Goal: Subscribe to service/newsletter

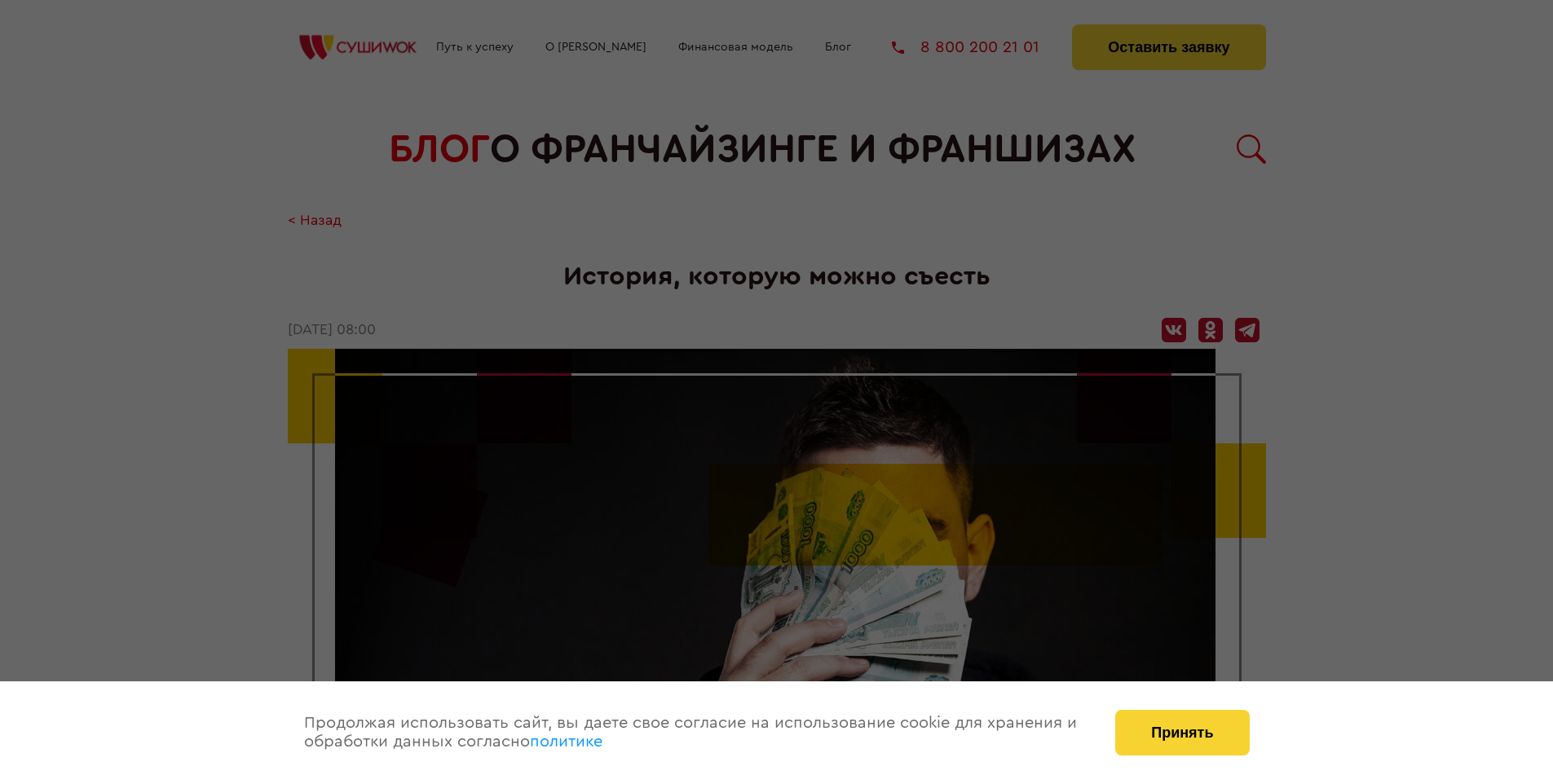
scroll to position [2943, 0]
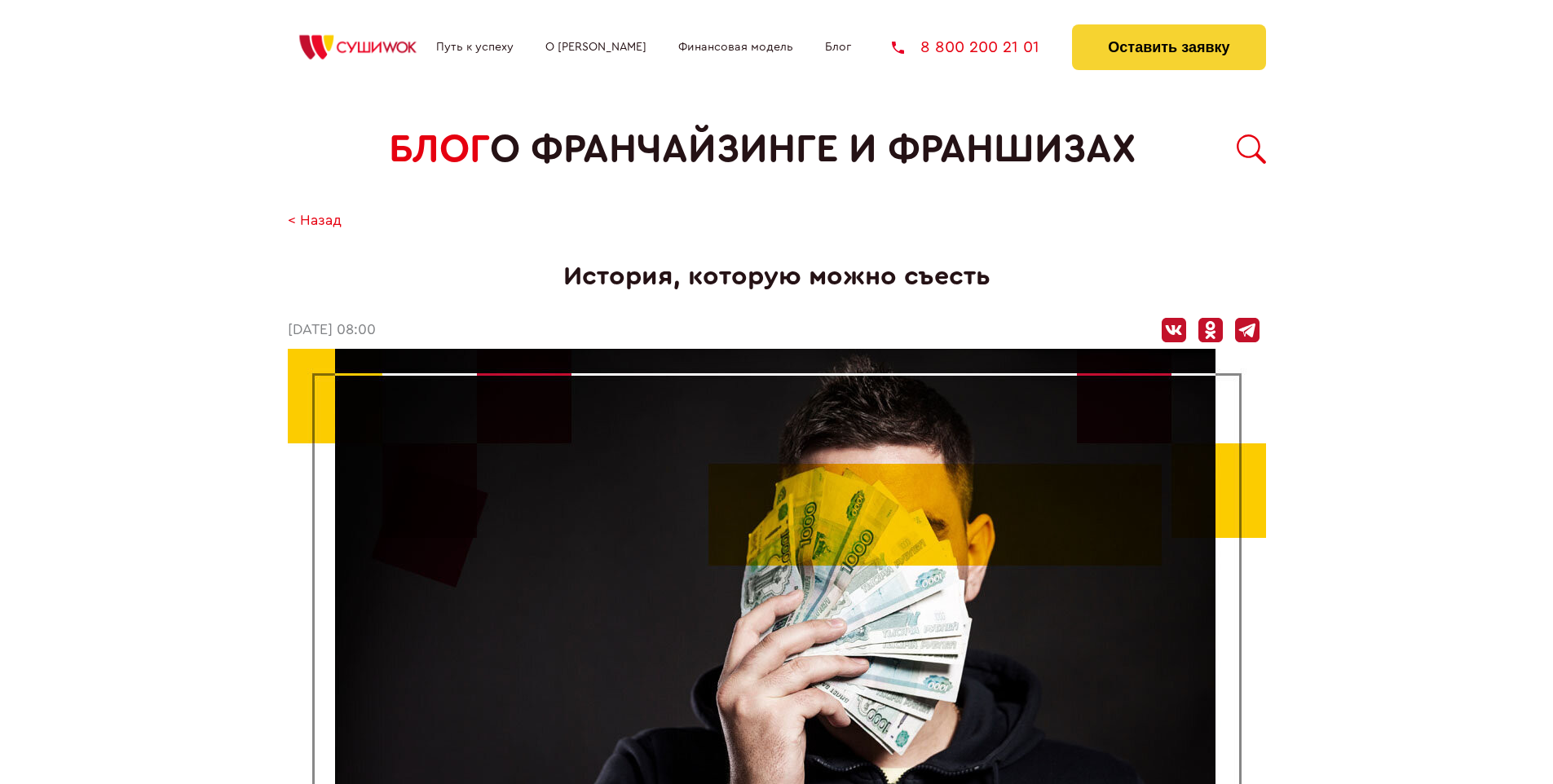
scroll to position [2943, 0]
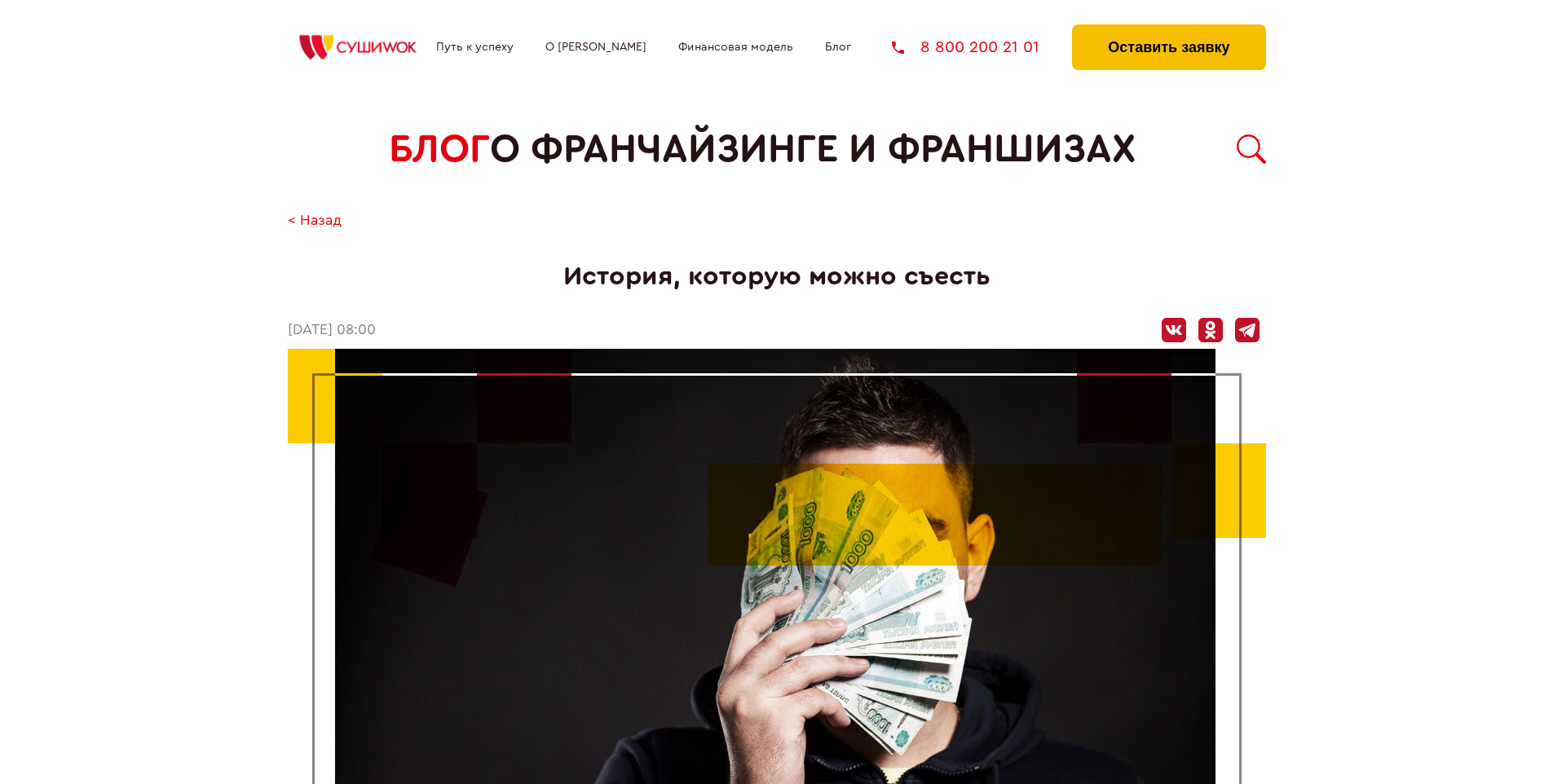
click at [1168, 28] on button "Оставить заявку" at bounding box center [1169, 47] width 193 height 46
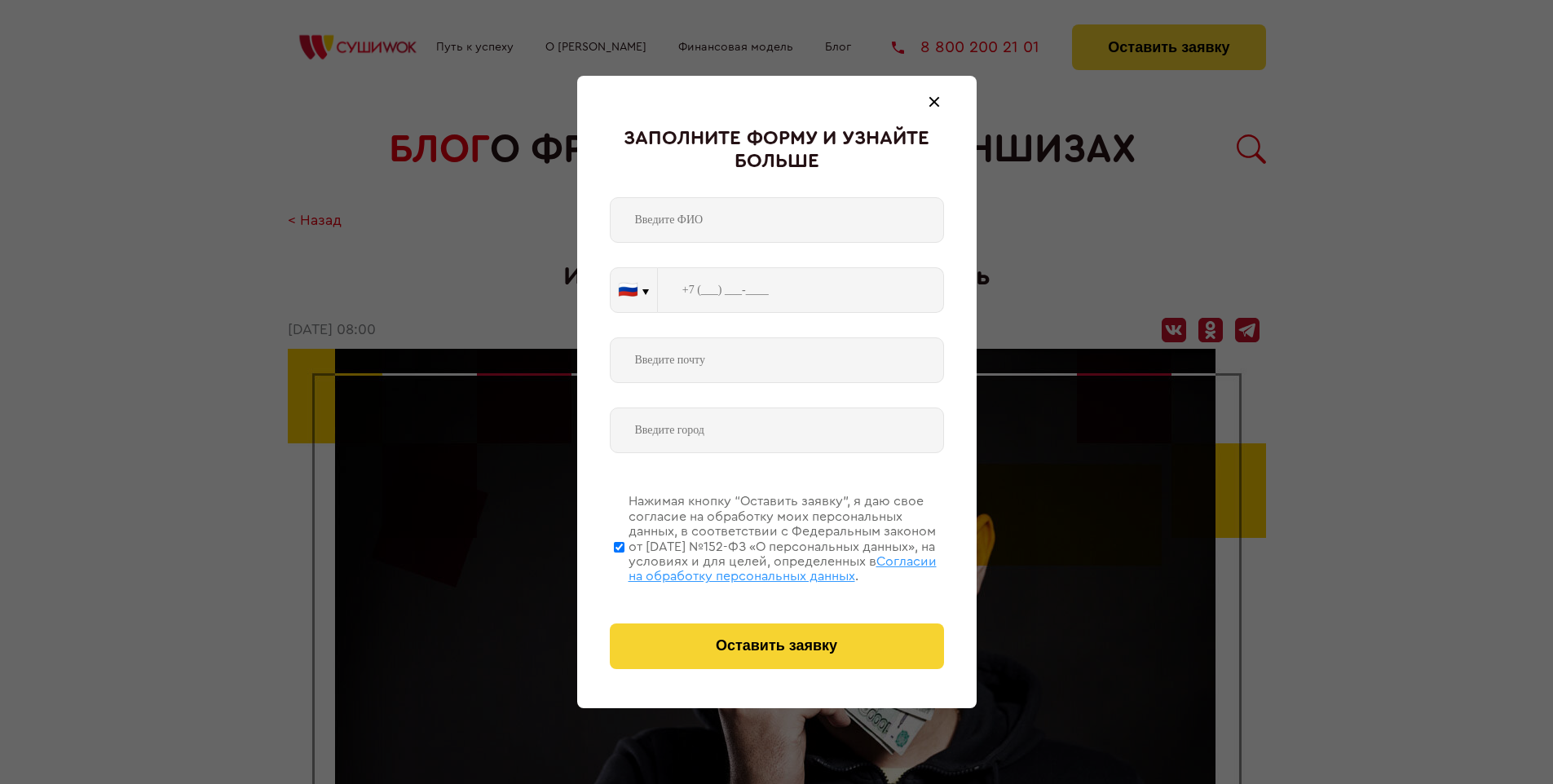
click at [755, 566] on span "Согласии на обработку персональных данных" at bounding box center [783, 569] width 308 height 28
click at [624, 566] on input "Нажимая кнопку “Оставить заявку”, я даю свое согласие на обработку моих персона…" at bounding box center [619, 546] width 10 height 130
checkbox input "false"
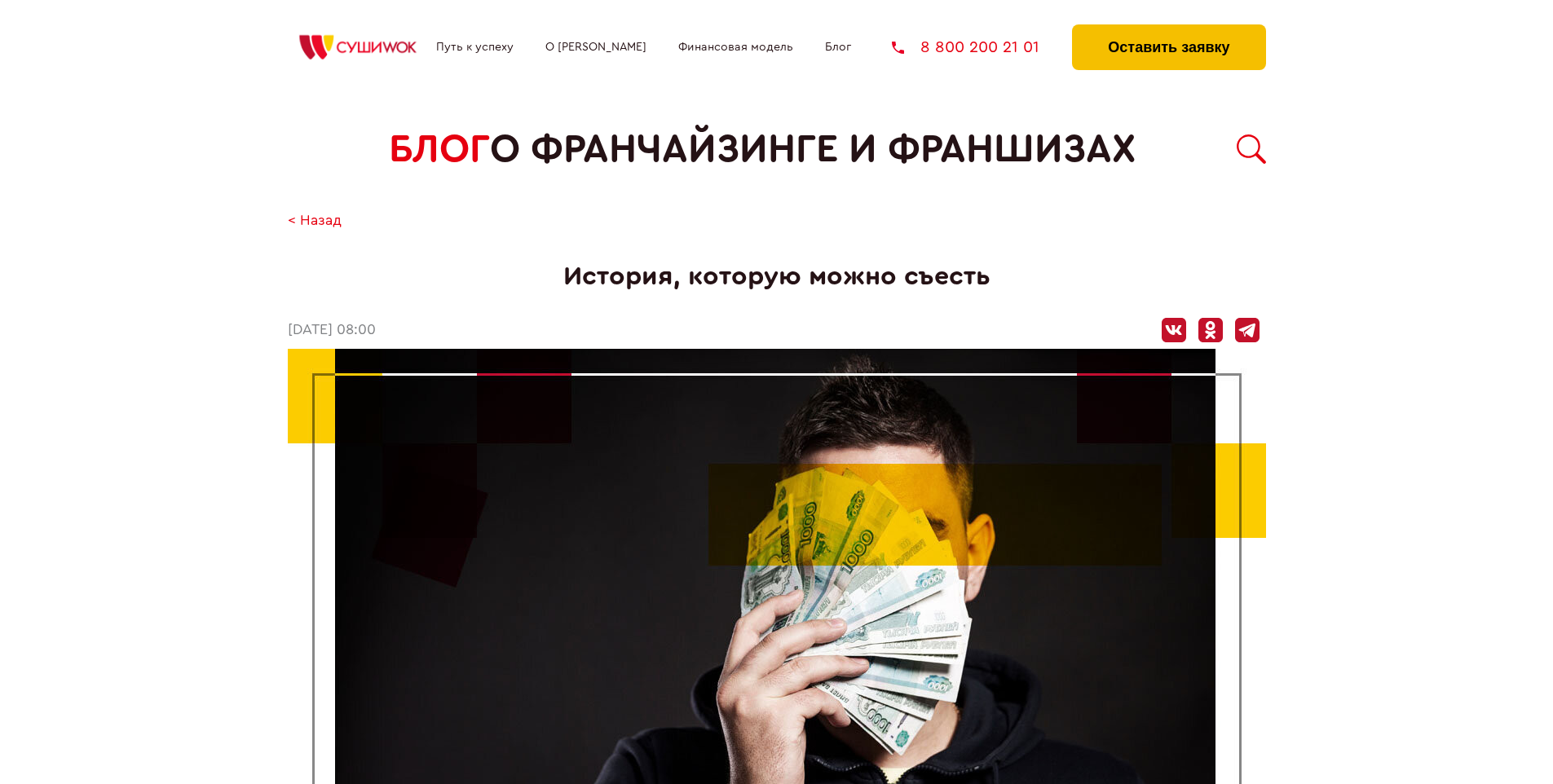
click at [1168, 28] on button "Оставить заявку" at bounding box center [1169, 47] width 193 height 46
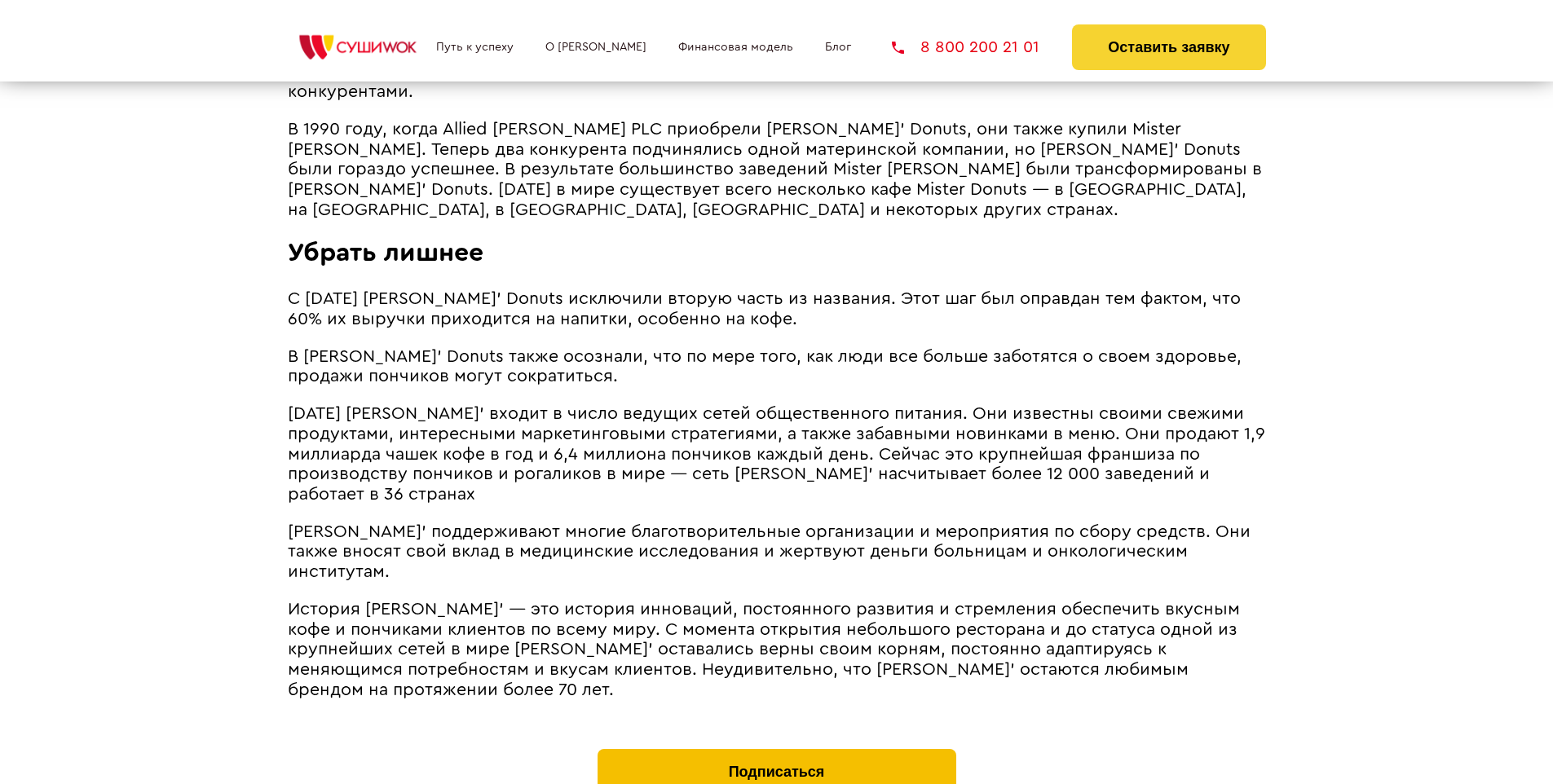
click at [776, 748] on button "Подписаться" at bounding box center [777, 771] width 359 height 46
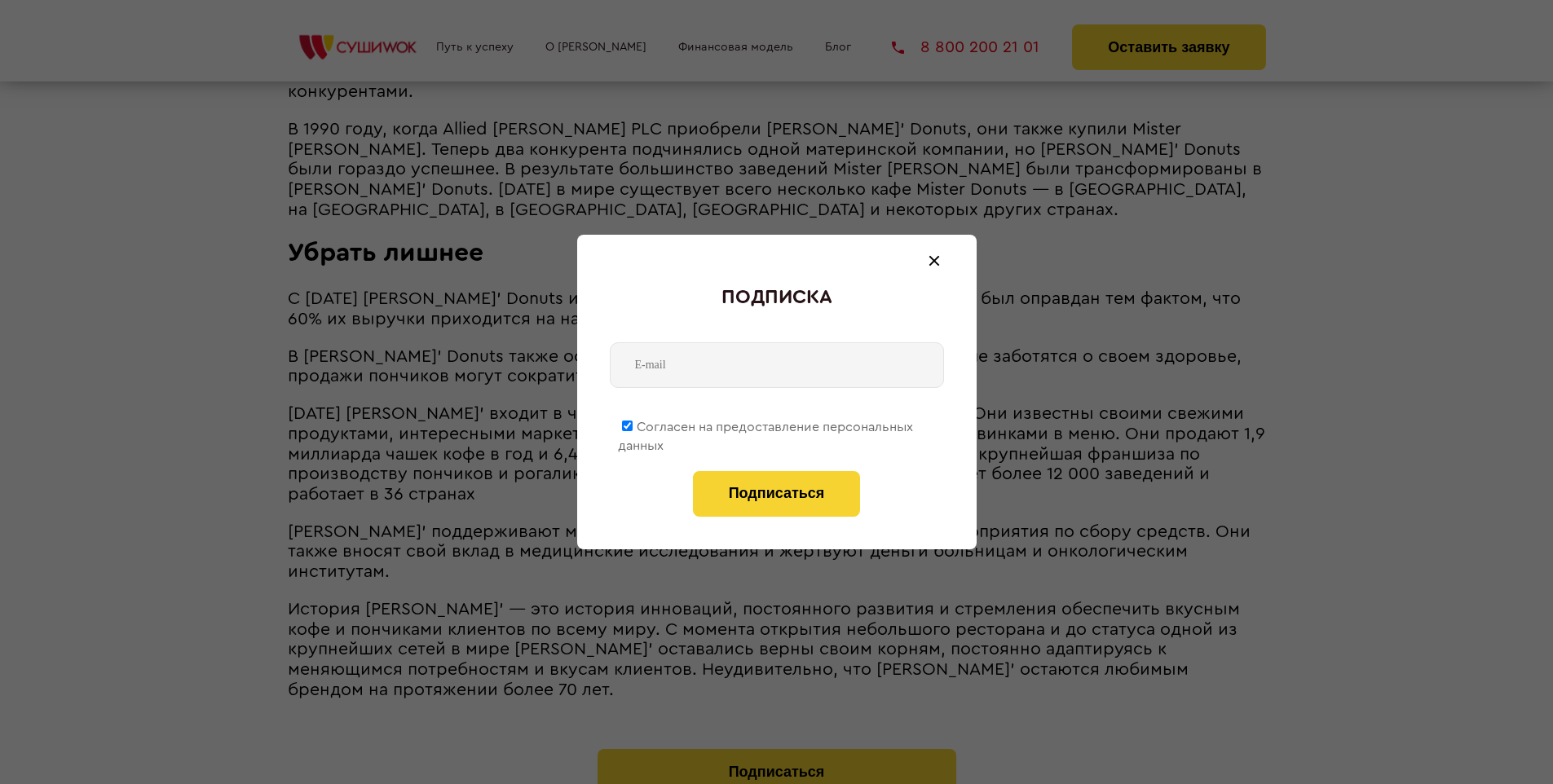
click at [767, 423] on span "Согласен на предоставление персональных данных" at bounding box center [765, 436] width 295 height 32
click at [633, 423] on input "Согласен на предоставление персональных данных" at bounding box center [627, 425] width 10 height 10
checkbox input "false"
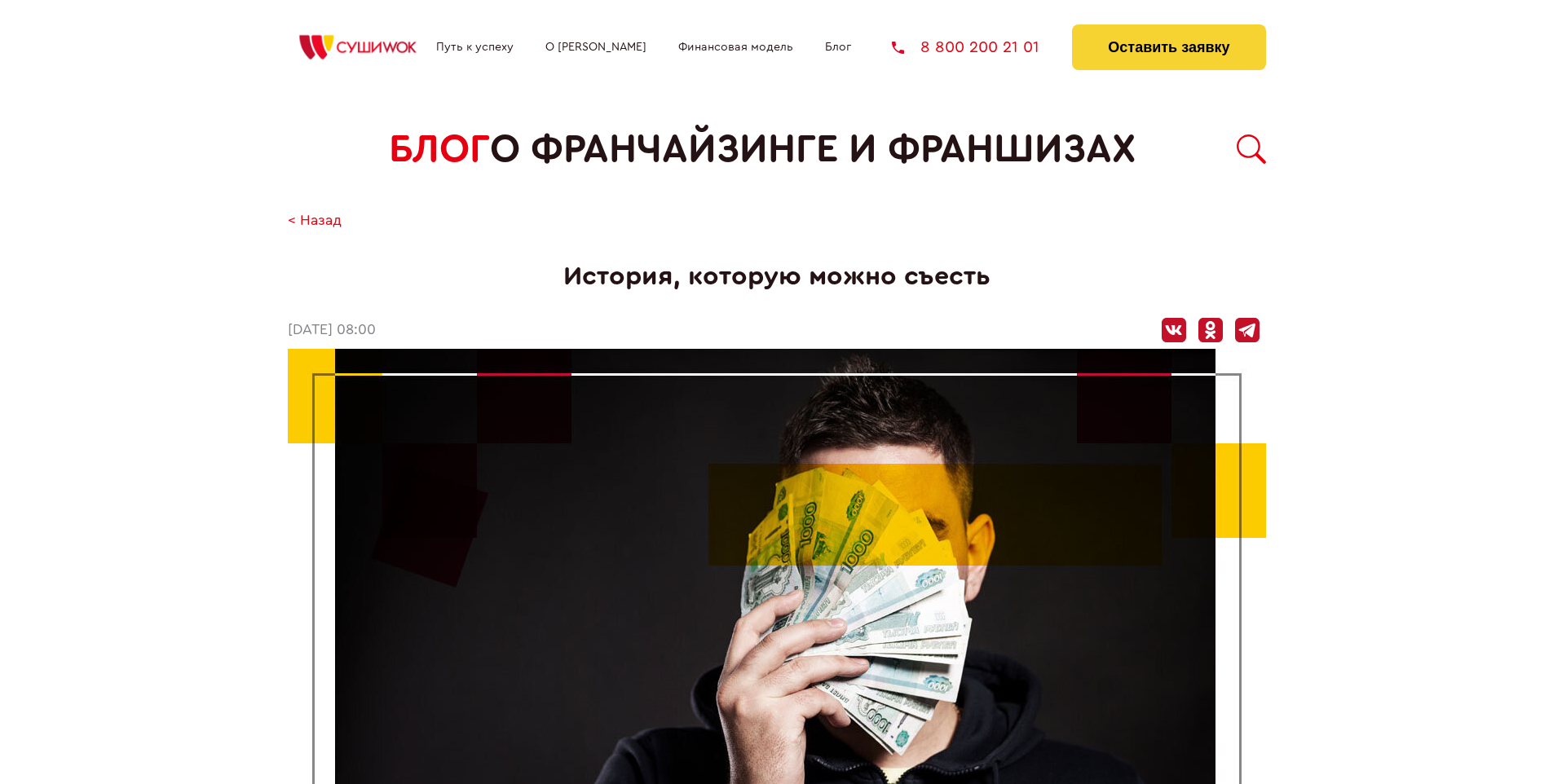
scroll to position [2943, 0]
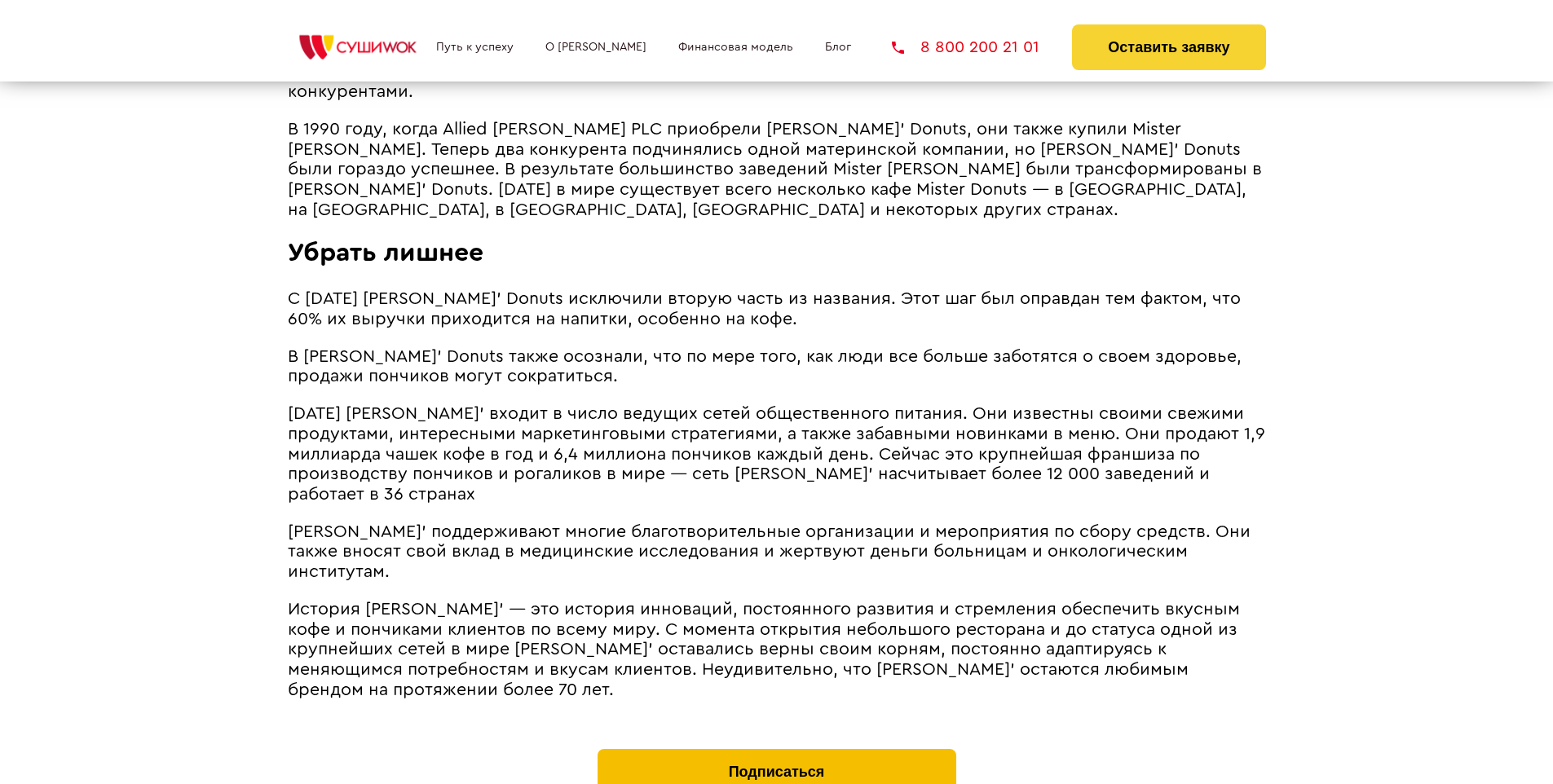
click at [776, 748] on button "Подписаться" at bounding box center [777, 771] width 359 height 46
